Goal: Find specific page/section

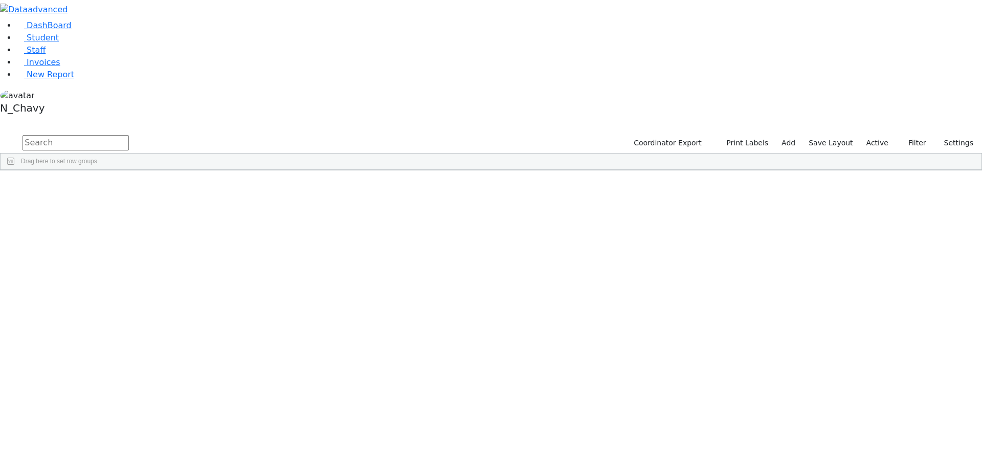
click at [129, 135] on input "text" at bounding box center [76, 142] width 106 height 15
type input "mert"
click at [105, 187] on div "[PERSON_NAME]" at bounding box center [78, 194] width 53 height 14
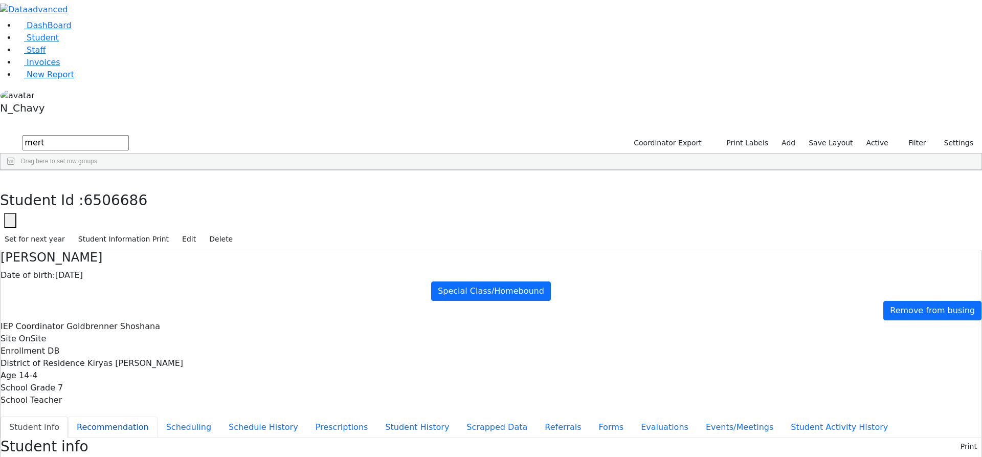
click at [158, 416] on button "Recommendation" at bounding box center [113, 426] width 90 height 21
checkbox input "true"
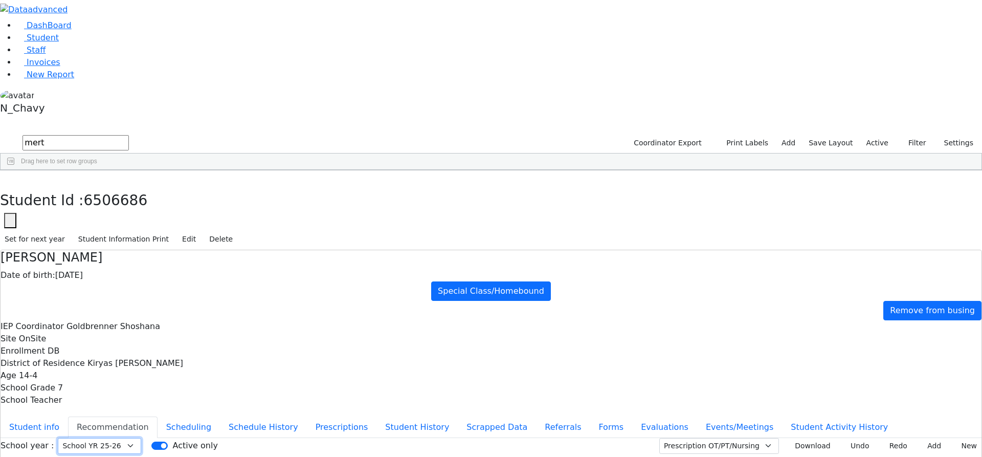
click at [141, 438] on select "Select School YR Summer YR 25 School YR 25-26 Summer YR 25 School YR 24-25 Summ…" at bounding box center [99, 446] width 83 height 16
select select "210"
click at [141, 438] on select "Select School YR Summer YR 25 School YR 25-26 Summer YR 25 School YR 24-25 Summ…" at bounding box center [99, 446] width 83 height 16
click at [15, 170] on button "button" at bounding box center [7, 180] width 15 height 21
